Goal: Task Accomplishment & Management: Manage account settings

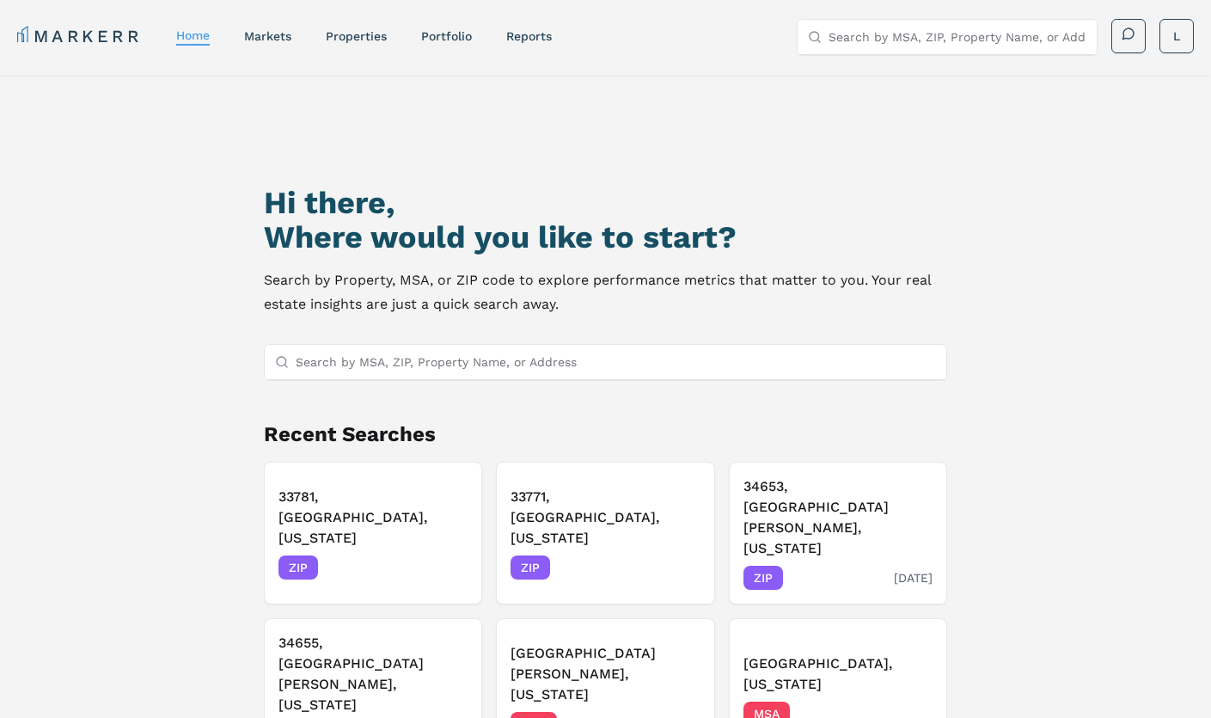
click at [798, 510] on h3 "34653, [GEOGRAPHIC_DATA][PERSON_NAME], [US_STATE]" at bounding box center [837, 517] width 189 height 83
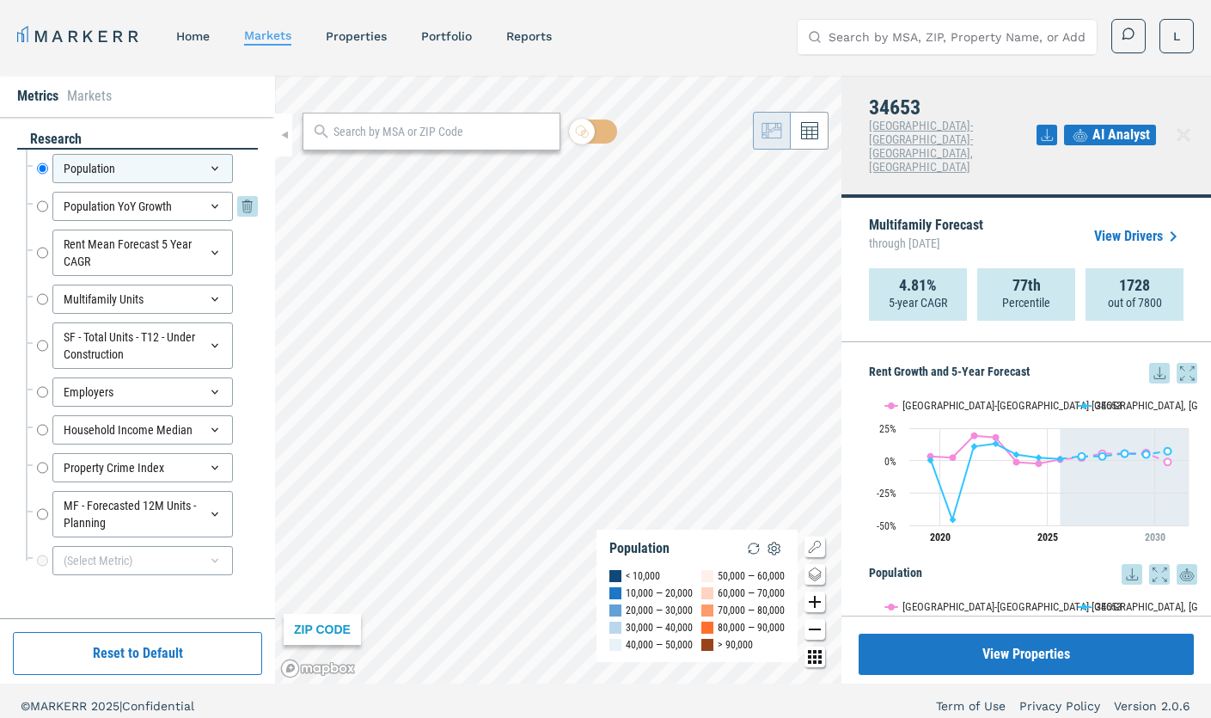
click at [40, 205] on input "Population YoY Growth" at bounding box center [42, 206] width 11 height 29
radio input "false"
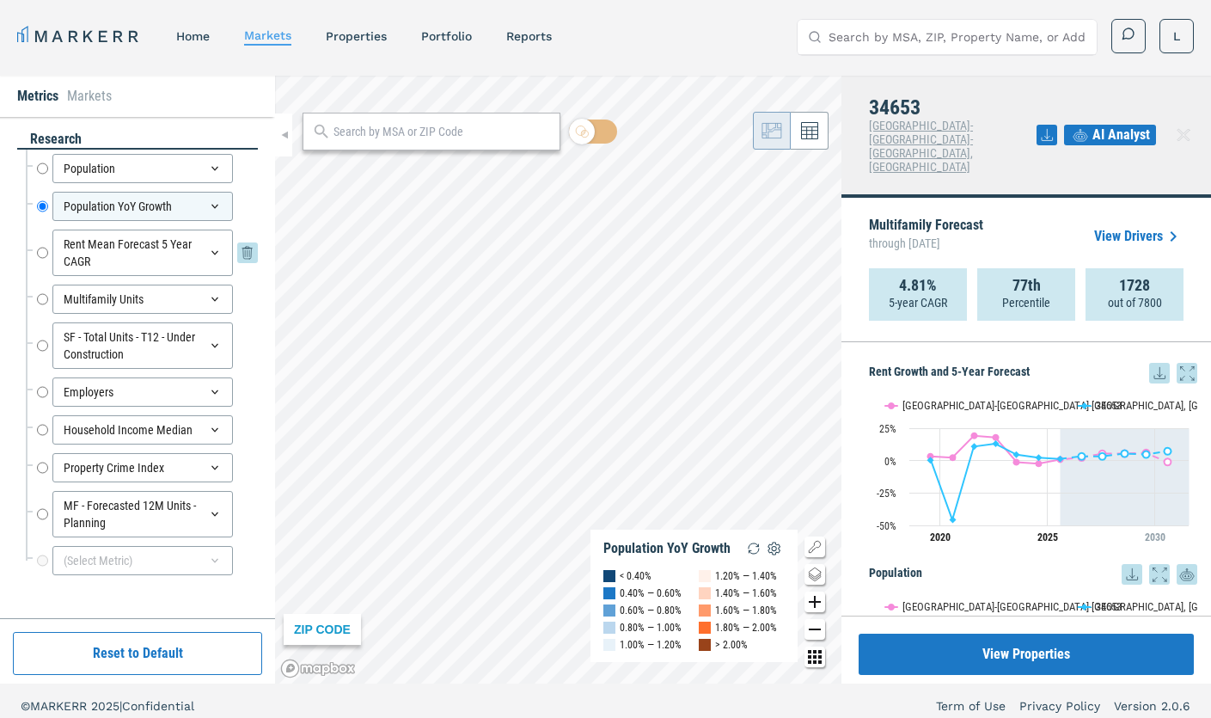
click at [40, 254] on input "Rent Mean Forecast 5 Year CAGR" at bounding box center [42, 252] width 11 height 46
radio input "false"
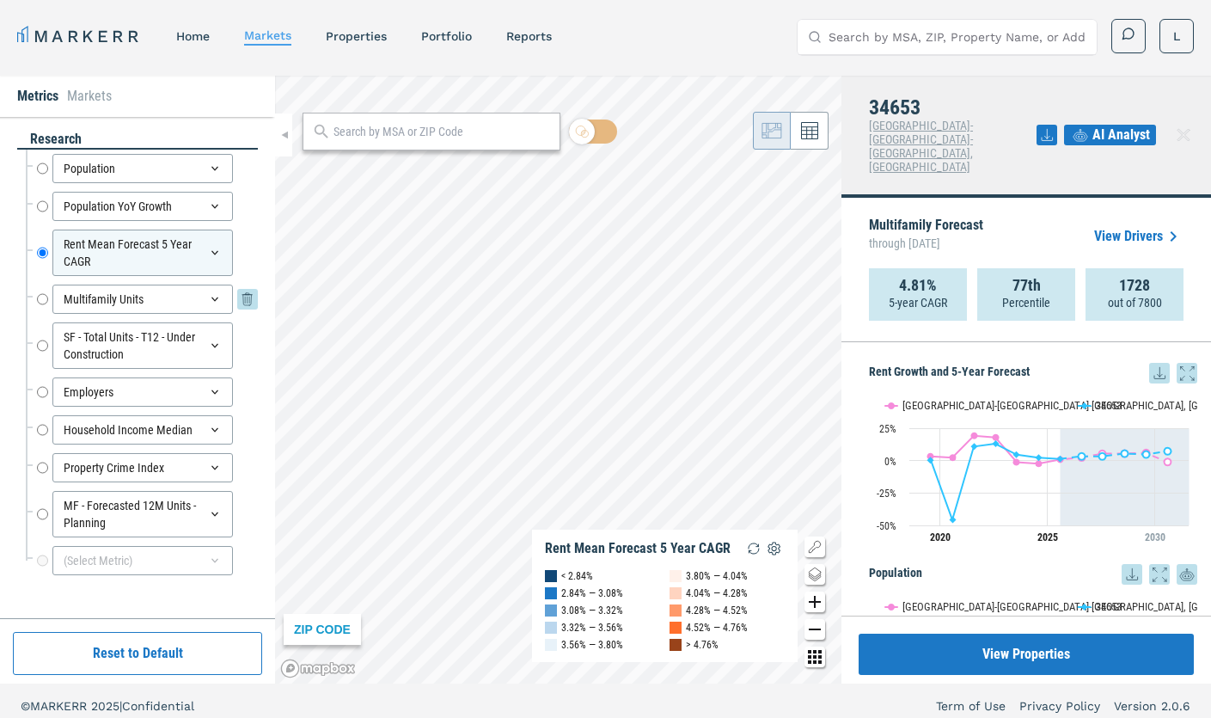
click at [41, 300] on input "Multifamily Units" at bounding box center [42, 298] width 11 height 29
radio input "false"
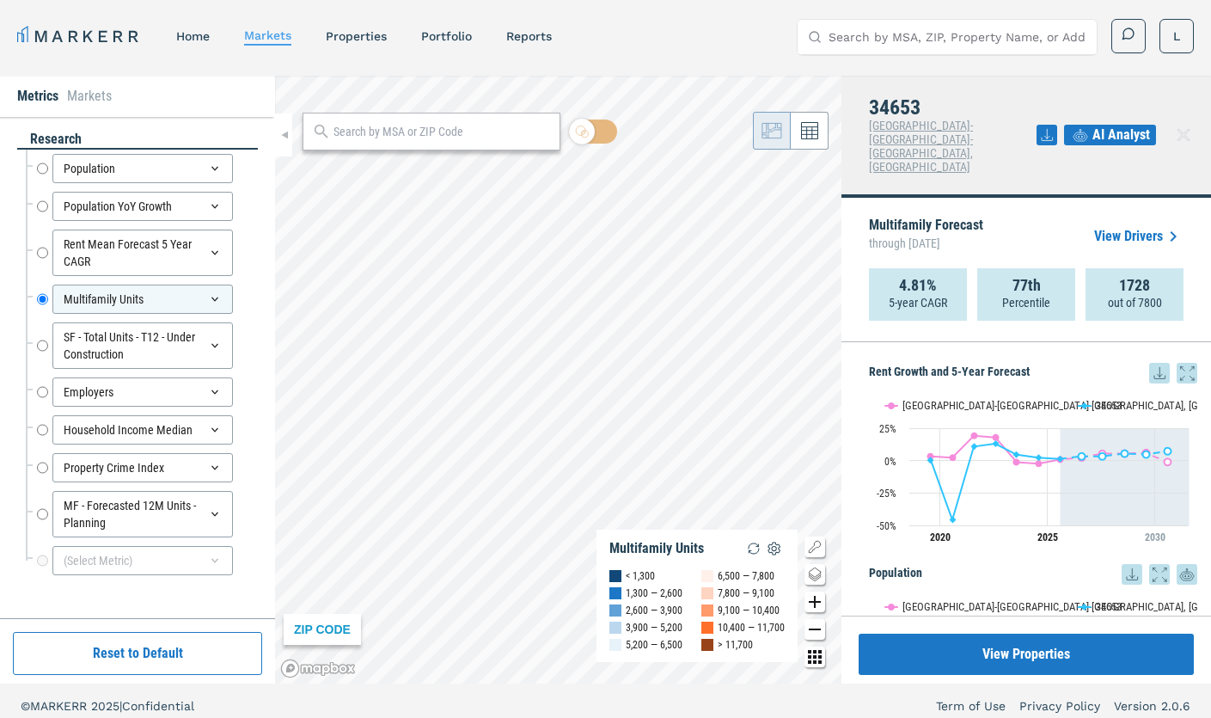
click at [35, 343] on div "SF - Total Units - T12 - Under Construction SF - Total Units - T12 - Under Cons…" at bounding box center [142, 345] width 232 height 55
click at [43, 346] on input "SF - Total Units - T12 - Under Construction" at bounding box center [42, 345] width 11 height 46
radio input "false"
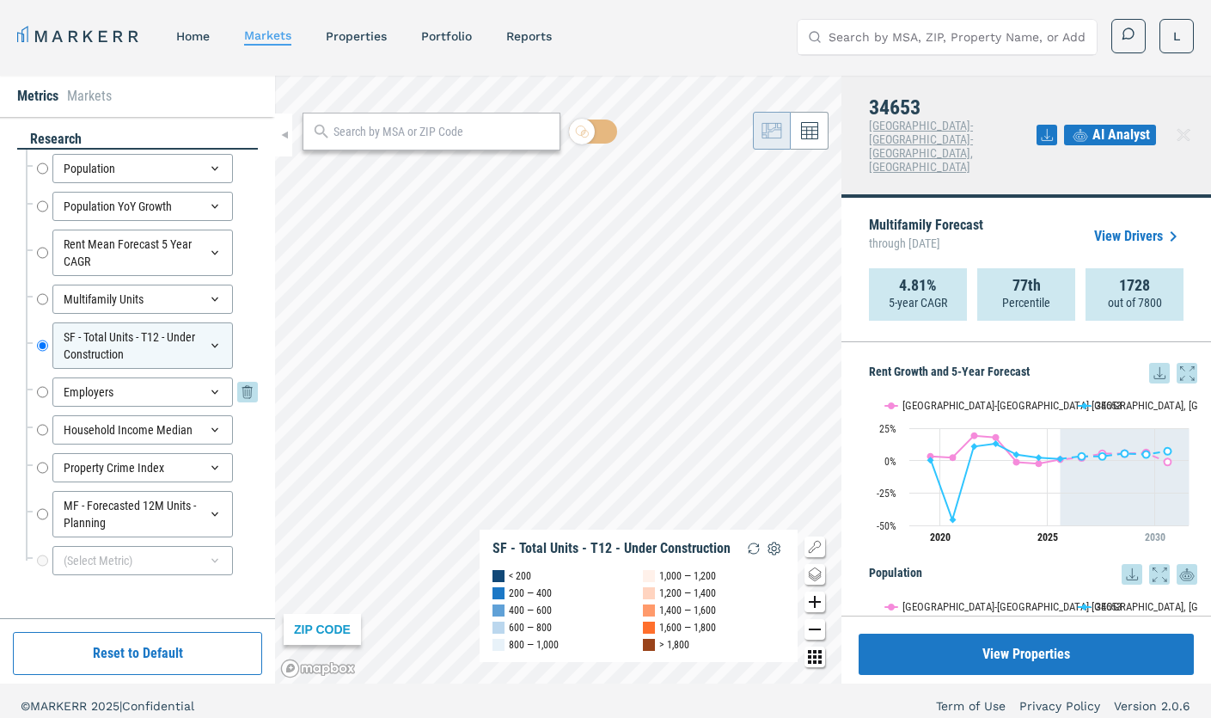
click at [39, 385] on input "Employers" at bounding box center [42, 391] width 11 height 29
radio input "false"
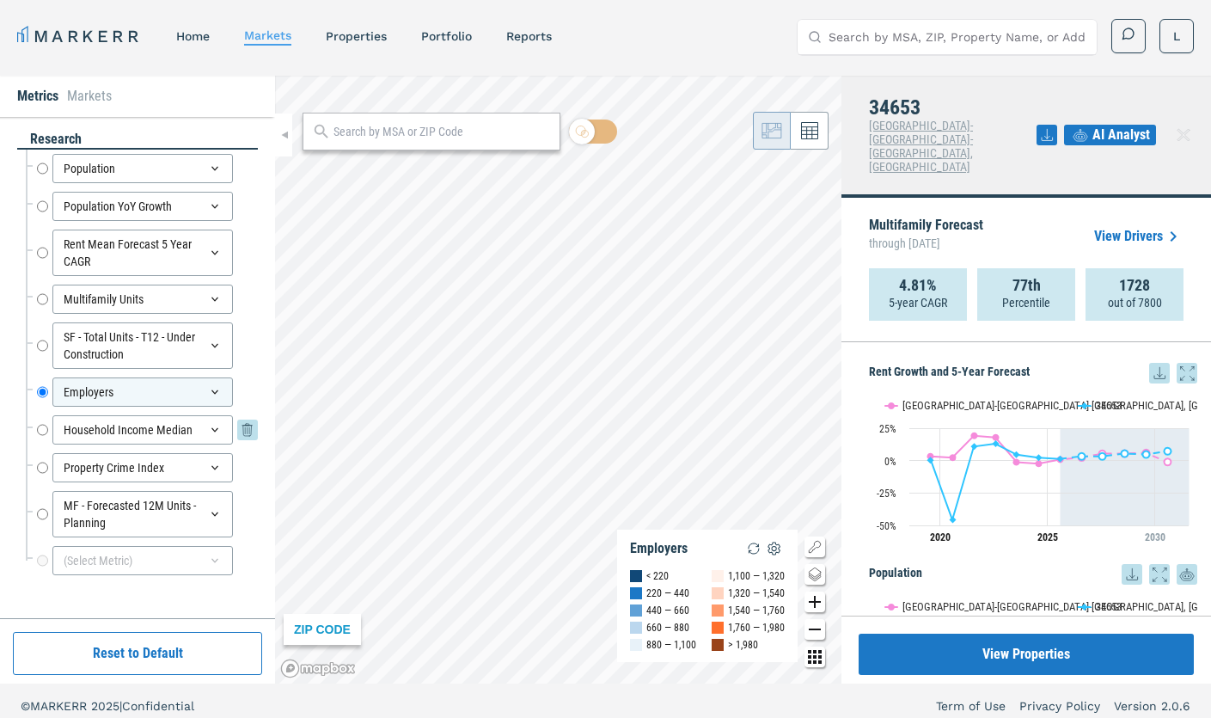
click at [39, 432] on input "Household Income Median" at bounding box center [42, 429] width 11 height 29
radio input "false"
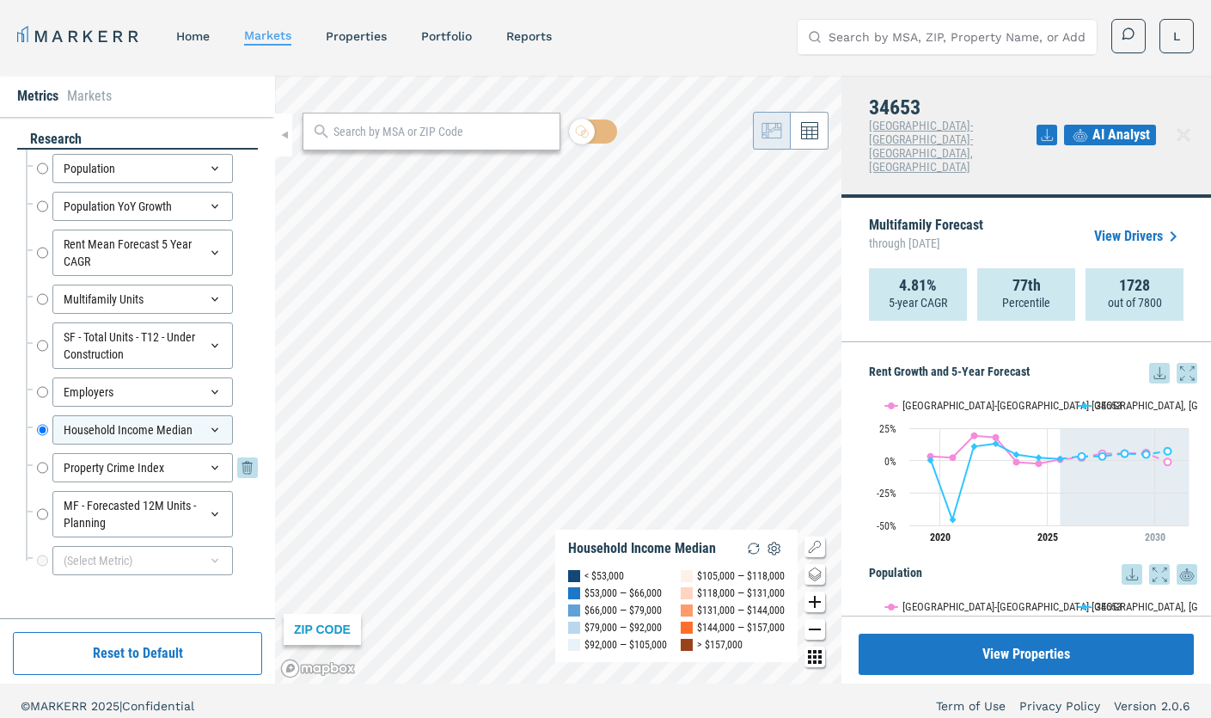
click at [41, 468] on input "Property Crime Index" at bounding box center [42, 467] width 11 height 29
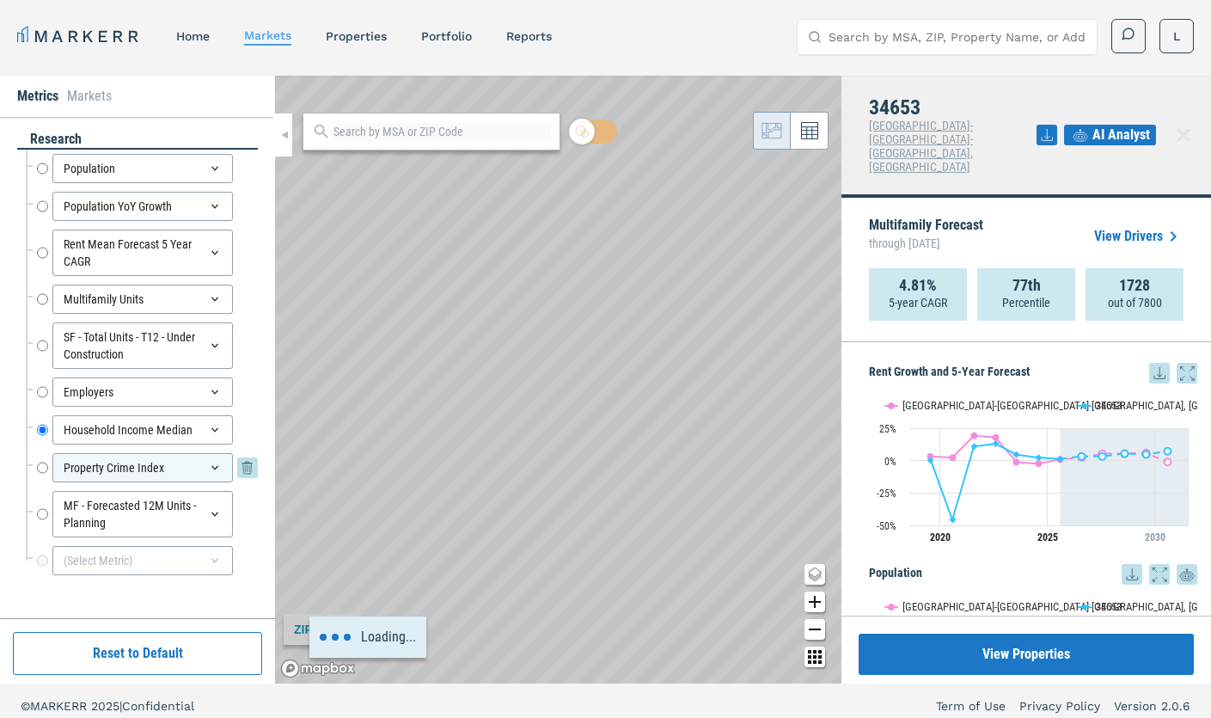
radio input "false"
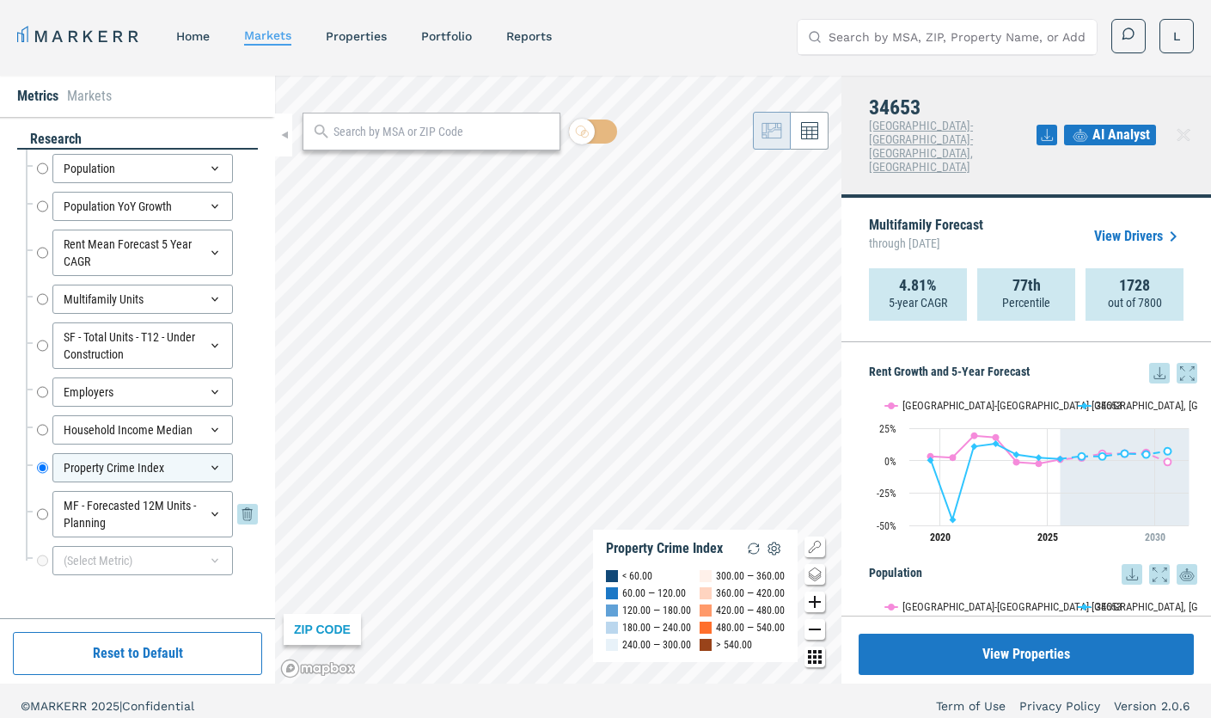
click at [40, 511] on input "MF - Forecasted 12M Units - Planning" at bounding box center [42, 514] width 11 height 46
radio input "false"
radio input "true"
